Goal: Task Accomplishment & Management: Use online tool/utility

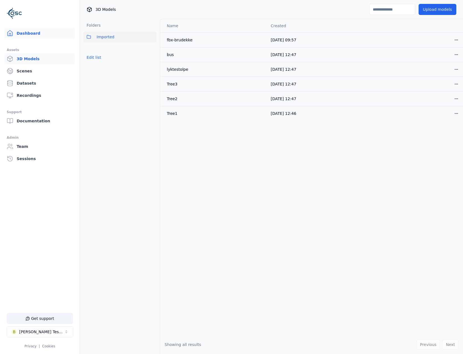
click at [37, 31] on link "Dashboard" at bounding box center [39, 33] width 71 height 11
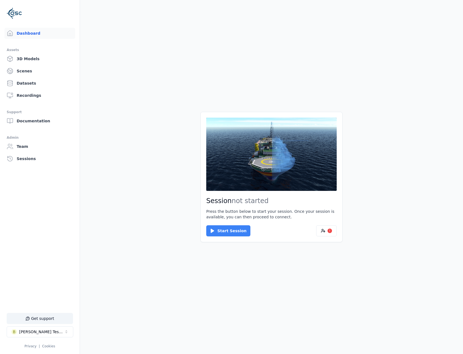
click at [238, 232] on button "Start Session" at bounding box center [228, 230] width 44 height 11
click at [218, 230] on button "Connect" at bounding box center [219, 230] width 26 height 11
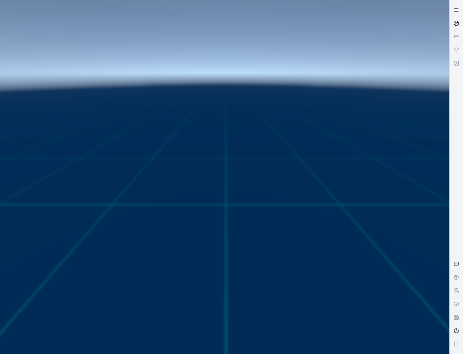
click at [459, 26] on icon at bounding box center [457, 24] width 6 height 6
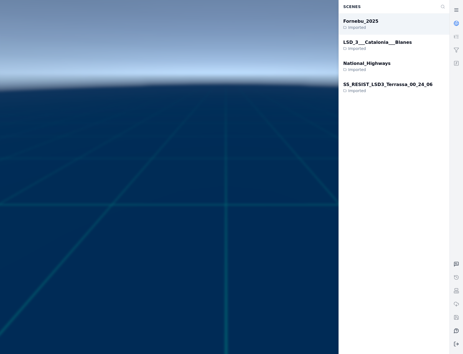
click at [401, 19] on div "Fornebu_2025 Imported" at bounding box center [394, 24] width 111 height 21
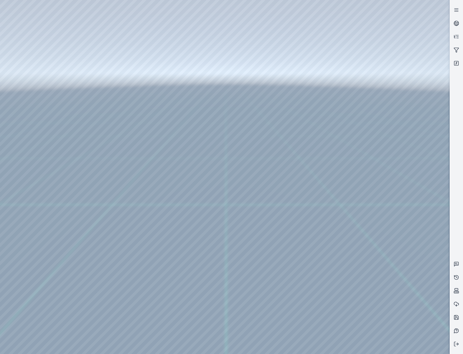
click at [49, 49] on div at bounding box center [225, 177] width 450 height 354
click at [42, 75] on div at bounding box center [225, 177] width 450 height 354
click at [173, 21] on div at bounding box center [225, 177] width 450 height 354
click at [150, 65] on div at bounding box center [225, 177] width 450 height 354
click at [388, 257] on div at bounding box center [225, 177] width 450 height 354
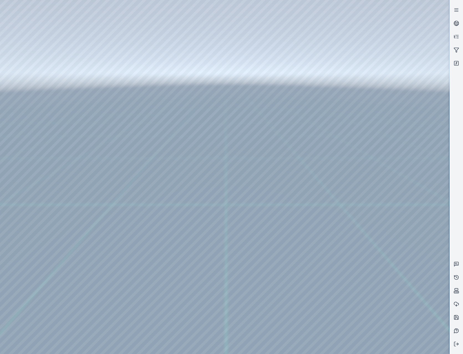
click at [387, 274] on div at bounding box center [225, 177] width 450 height 354
click at [379, 307] on div at bounding box center [225, 177] width 450 height 354
click at [110, 53] on div at bounding box center [225, 177] width 450 height 354
click at [115, 64] on div at bounding box center [225, 177] width 450 height 354
click at [118, 49] on div at bounding box center [225, 177] width 450 height 354
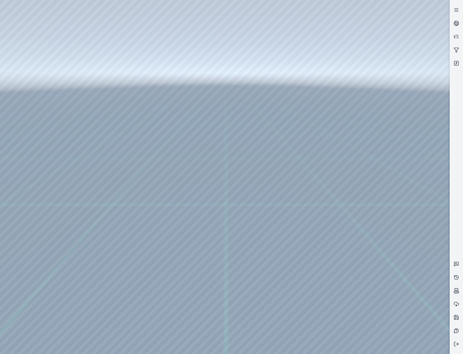
click at [382, 238] on div at bounding box center [225, 177] width 450 height 354
click at [79, 26] on div at bounding box center [225, 177] width 450 height 354
drag, startPoint x: 245, startPoint y: 262, endPoint x: 235, endPoint y: 234, distance: 29.4
drag, startPoint x: 250, startPoint y: 276, endPoint x: 275, endPoint y: 279, distance: 25.4
drag, startPoint x: 199, startPoint y: 281, endPoint x: 258, endPoint y: 254, distance: 64.1
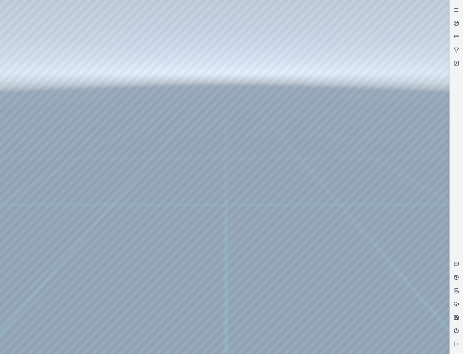
drag, startPoint x: 230, startPoint y: 306, endPoint x: 235, endPoint y: 305, distance: 5.1
drag, startPoint x: 229, startPoint y: 286, endPoint x: 241, endPoint y: 269, distance: 20.9
drag, startPoint x: 218, startPoint y: 220, endPoint x: 223, endPoint y: 220, distance: 4.4
drag, startPoint x: 250, startPoint y: 266, endPoint x: 199, endPoint y: 255, distance: 52.7
drag, startPoint x: 280, startPoint y: 311, endPoint x: 274, endPoint y: 273, distance: 38.1
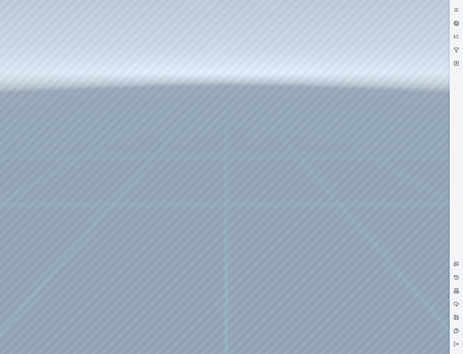
drag, startPoint x: 296, startPoint y: 295, endPoint x: 299, endPoint y: 302, distance: 7.7
drag, startPoint x: 137, startPoint y: 245, endPoint x: 270, endPoint y: 243, distance: 133.2
drag, startPoint x: 120, startPoint y: 241, endPoint x: 195, endPoint y: 241, distance: 75.5
click at [195, 241] on div at bounding box center [225, 177] width 450 height 354
drag, startPoint x: 109, startPoint y: 233, endPoint x: 249, endPoint y: 239, distance: 140.8
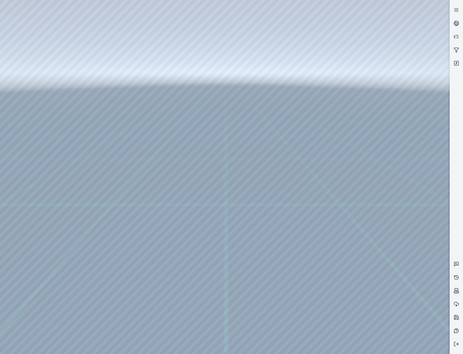
drag, startPoint x: 203, startPoint y: 211, endPoint x: 271, endPoint y: 277, distance: 95.2
drag, startPoint x: 226, startPoint y: 216, endPoint x: 234, endPoint y: 302, distance: 86.4
drag, startPoint x: 255, startPoint y: 219, endPoint x: 206, endPoint y: 309, distance: 102.0
drag, startPoint x: 152, startPoint y: 253, endPoint x: 307, endPoint y: 306, distance: 164.0
drag, startPoint x: 228, startPoint y: 261, endPoint x: 290, endPoint y: 294, distance: 69.9
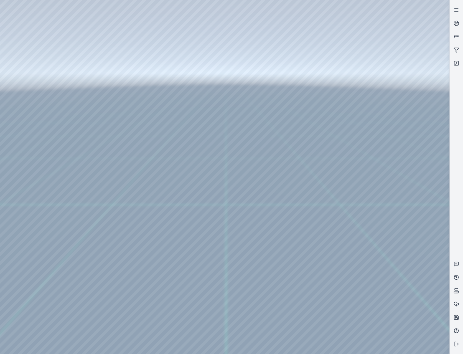
drag, startPoint x: 276, startPoint y: 238, endPoint x: 235, endPoint y: 318, distance: 89.4
click at [36, 78] on div at bounding box center [225, 177] width 450 height 354
click at [142, 65] on div at bounding box center [225, 177] width 450 height 354
click at [140, 55] on div at bounding box center [225, 177] width 450 height 354
click at [375, 237] on div at bounding box center [225, 177] width 450 height 354
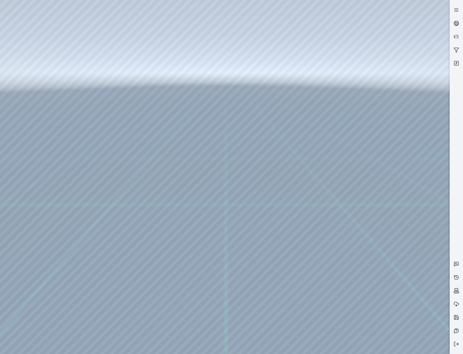
drag, startPoint x: 243, startPoint y: 224, endPoint x: 231, endPoint y: 274, distance: 51.2
drag, startPoint x: 252, startPoint y: 199, endPoint x: 263, endPoint y: 240, distance: 42.6
drag, startPoint x: 268, startPoint y: 254, endPoint x: 279, endPoint y: 259, distance: 12.2
drag, startPoint x: 243, startPoint y: 236, endPoint x: 361, endPoint y: 306, distance: 136.9
drag, startPoint x: 263, startPoint y: 219, endPoint x: 351, endPoint y: 298, distance: 118.9
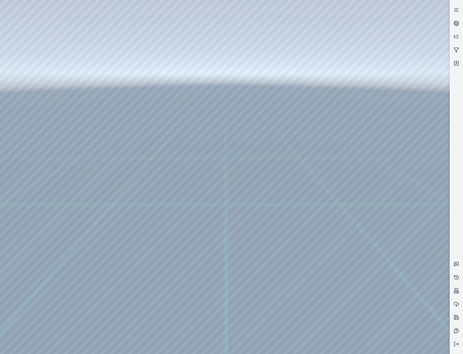
drag, startPoint x: 268, startPoint y: 212, endPoint x: 312, endPoint y: 271, distance: 73.5
drag, startPoint x: 268, startPoint y: 187, endPoint x: 336, endPoint y: 268, distance: 105.8
drag, startPoint x: 260, startPoint y: 254, endPoint x: 359, endPoint y: 218, distance: 105.9
drag, startPoint x: 283, startPoint y: 233, endPoint x: 301, endPoint y: 229, distance: 19.2
drag, startPoint x: 248, startPoint y: 222, endPoint x: 369, endPoint y: 194, distance: 124.4
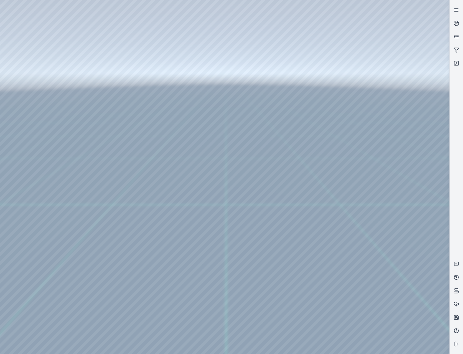
drag, startPoint x: 301, startPoint y: 221, endPoint x: 273, endPoint y: 187, distance: 44.7
drag, startPoint x: 262, startPoint y: 225, endPoint x: 267, endPoint y: 235, distance: 11.2
drag, startPoint x: 293, startPoint y: 236, endPoint x: 290, endPoint y: 242, distance: 6.5
drag, startPoint x: 266, startPoint y: 227, endPoint x: 289, endPoint y: 208, distance: 30.0
drag, startPoint x: 276, startPoint y: 237, endPoint x: 304, endPoint y: 211, distance: 37.5
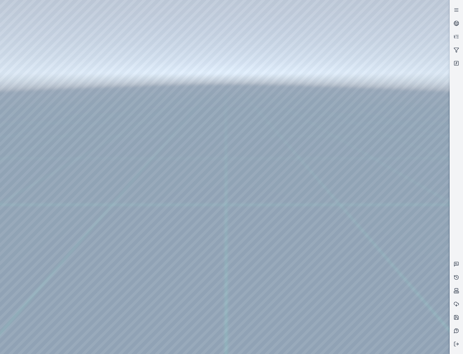
drag, startPoint x: 263, startPoint y: 247, endPoint x: 286, endPoint y: 235, distance: 25.9
drag, startPoint x: 280, startPoint y: 221, endPoint x: 278, endPoint y: 234, distance: 13.1
drag, startPoint x: 276, startPoint y: 236, endPoint x: 287, endPoint y: 235, distance: 11.2
drag, startPoint x: 290, startPoint y: 209, endPoint x: 281, endPoint y: 216, distance: 11.6
drag, startPoint x: 271, startPoint y: 207, endPoint x: 267, endPoint y: 221, distance: 14.7
